Goal: Check status

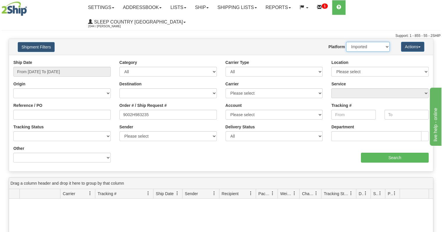
click at [387, 42] on select "2Ship Imported" at bounding box center [368, 47] width 44 height 10
select select "0"
click at [346, 42] on select "2Ship Imported" at bounding box center [368, 47] width 44 height 10
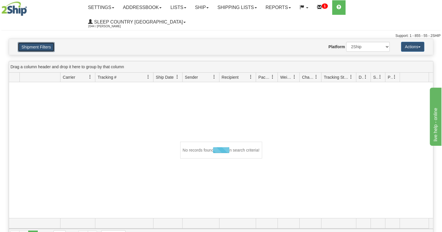
click at [50, 42] on button "Shipment Filters" at bounding box center [36, 47] width 37 height 10
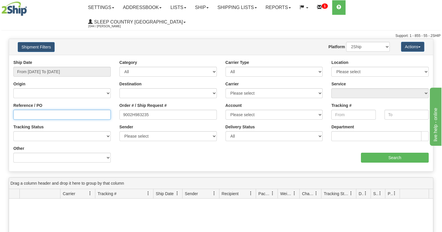
click at [42, 110] on input "Reference / PO" at bounding box center [61, 115] width 97 height 10
paste input "9000I047210"
type input "9000I047210"
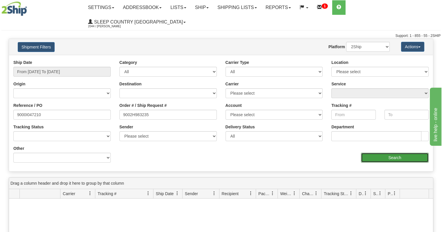
click at [400, 153] on input "Search" at bounding box center [395, 158] width 68 height 10
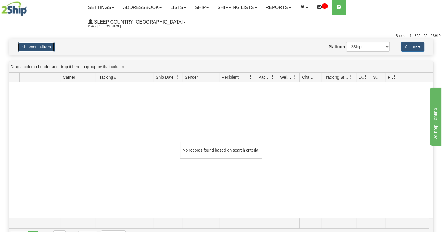
click at [43, 42] on button "Shipment Filters" at bounding box center [36, 47] width 37 height 10
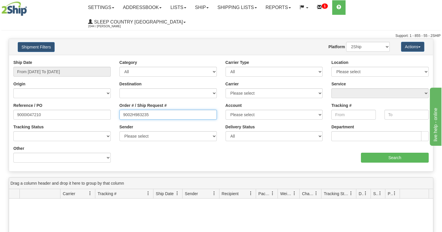
drag, startPoint x: 149, startPoint y: 101, endPoint x: 45, endPoint y: 85, distance: 105.1
click at [45, 85] on div "Ship Date From [DATE] To [DATE] Category All Inbound Outbound Carrier Type All …" at bounding box center [221, 113] width 424 height 107
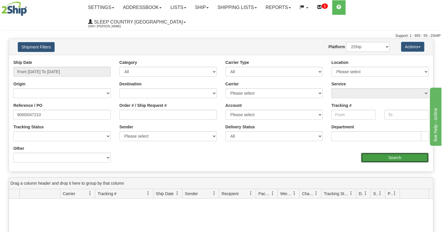
click at [375, 153] on input "Search" at bounding box center [395, 158] width 68 height 10
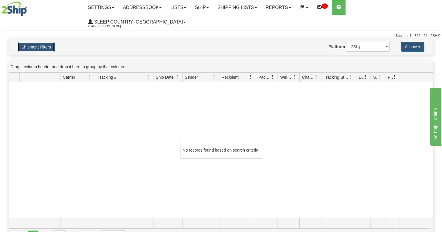
click at [44, 42] on button "Shipment Filters" at bounding box center [36, 47] width 37 height 10
